Goal: Task Accomplishment & Management: Complete application form

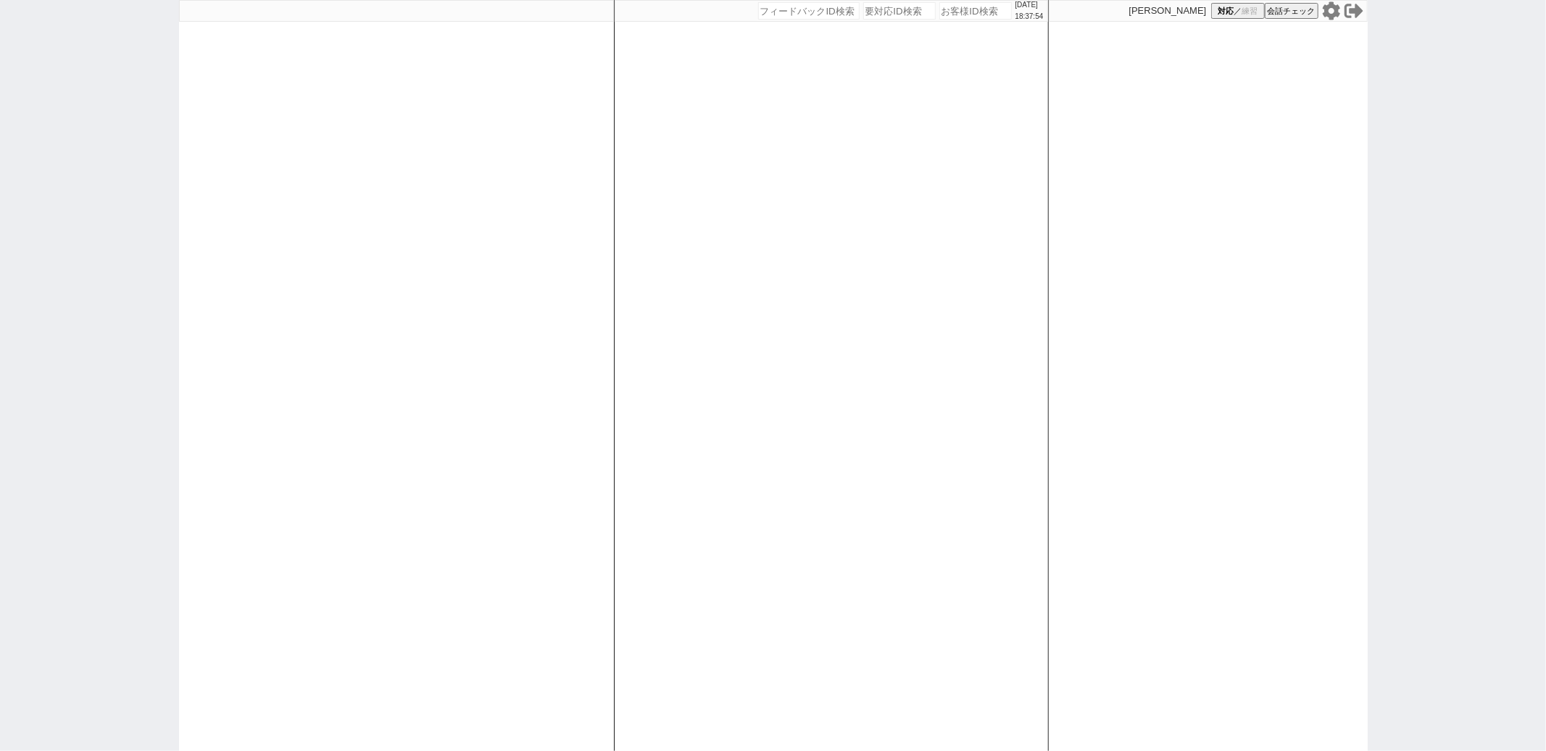
click at [759, 465] on div "[DATE] 18:37:54 候補物件を追加してしてください 紹介した物件一覧 他社物件を追加する 空室確認ページに追加・削除 紹介した物件一覧 他社物件を…" at bounding box center [831, 375] width 435 height 751
paste input "615329"
type input "615329"
select select "400"
select select
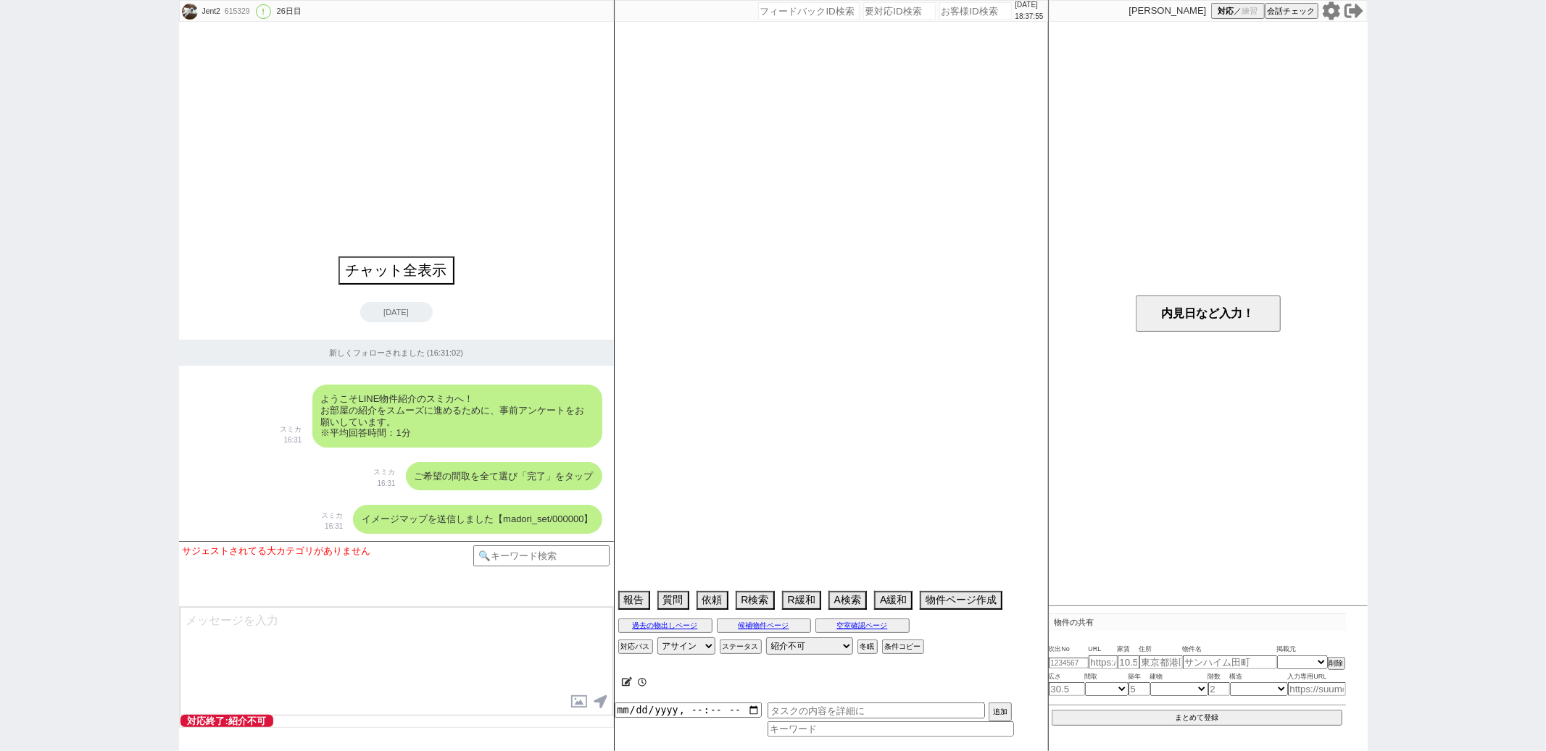
select select "14"
select select "490"
select select "64"
select select "[DATE]"
select select "62"
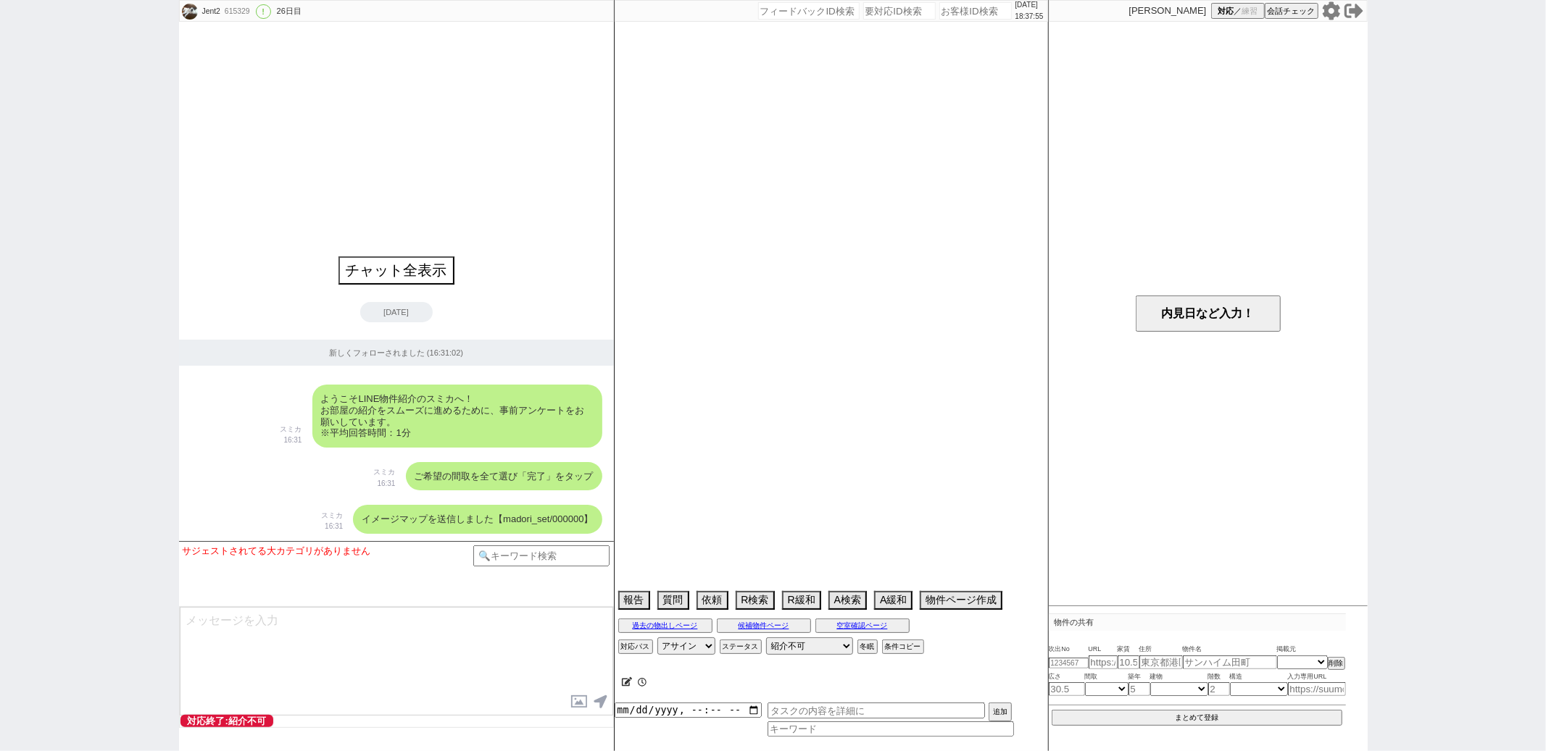
select select "[DATE]"
select select "29"
select select "880"
select select "76"
select select "[DATE]"
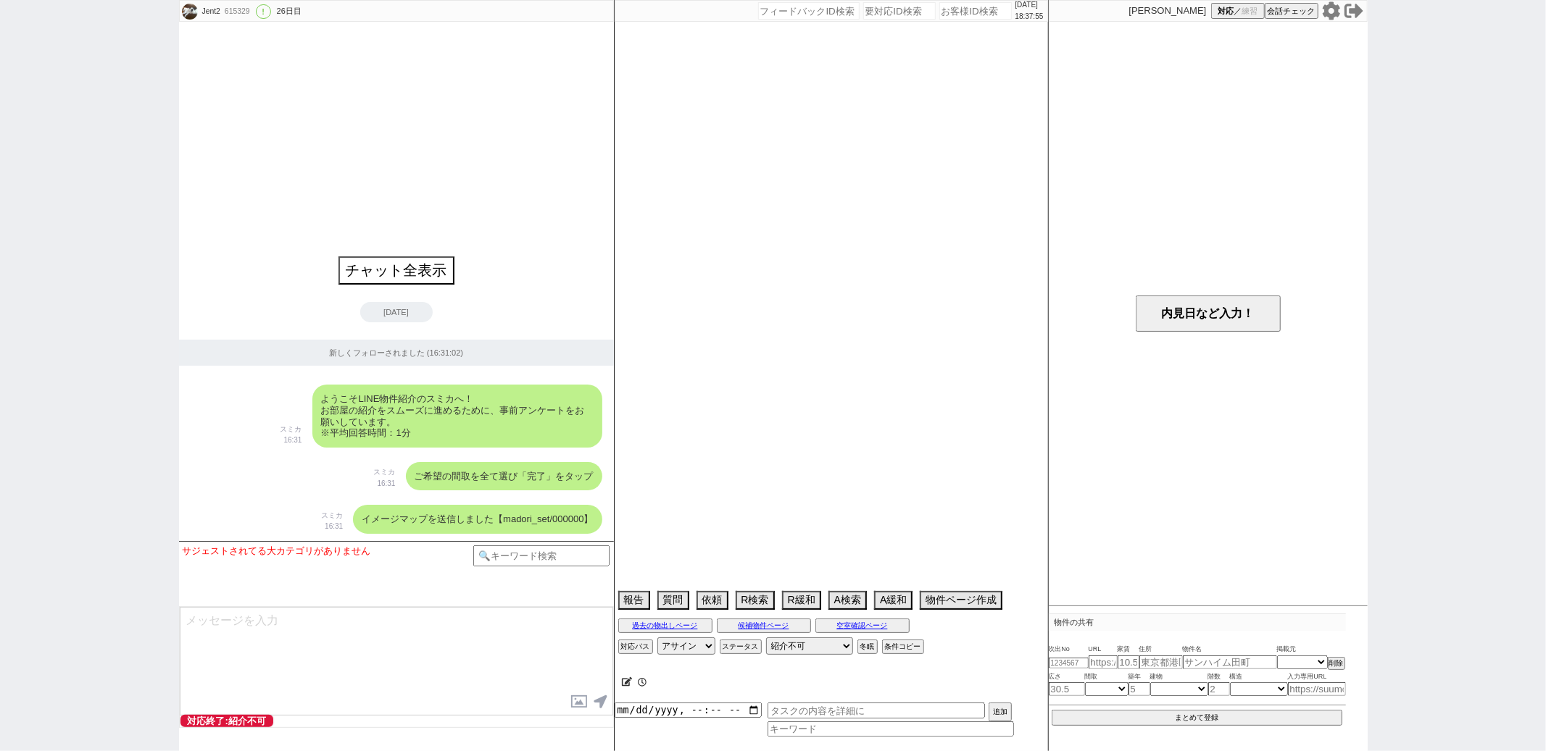
select select "7"
select select "212"
select select "72"
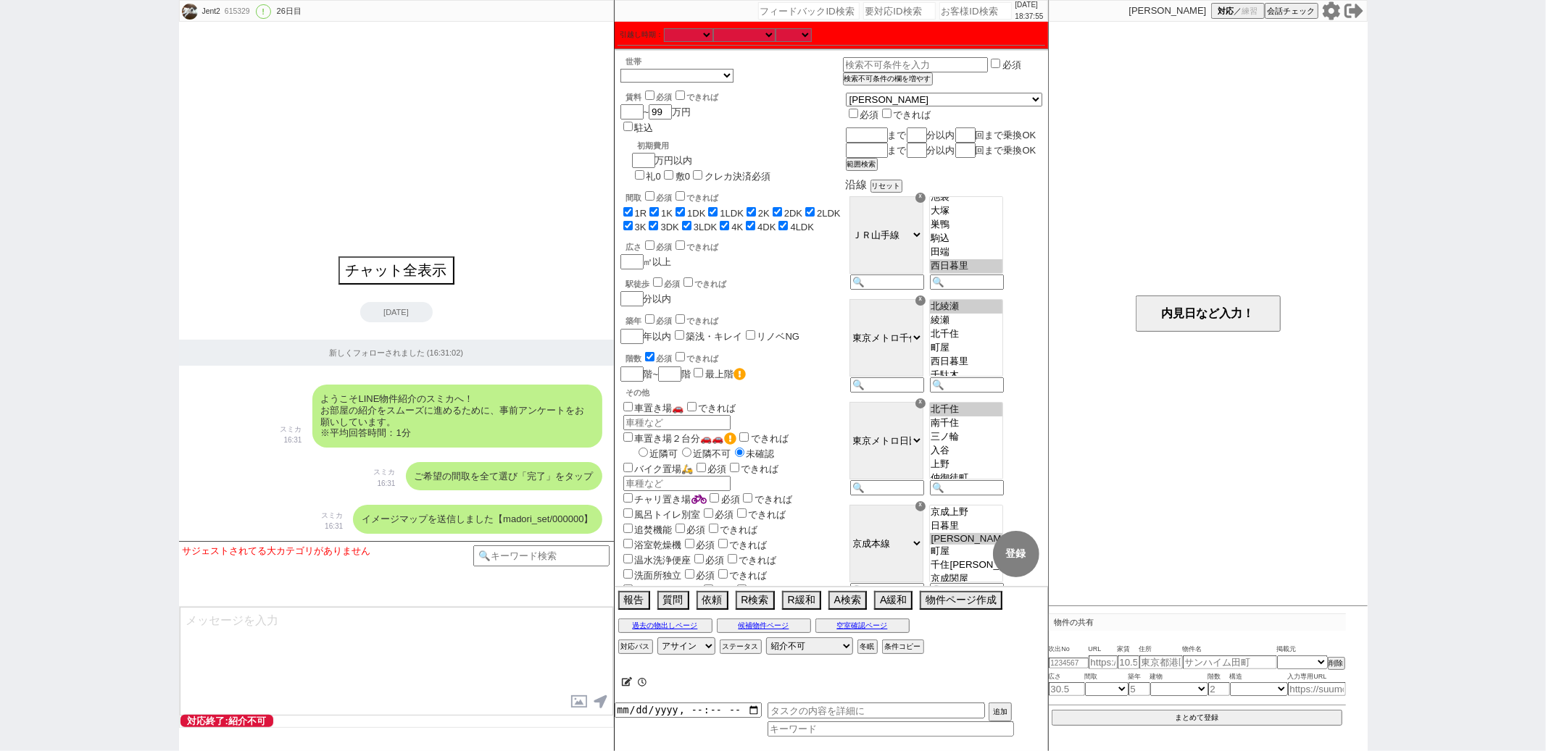
scroll to position [15, 0]
